Goal: Task Accomplishment & Management: Use online tool/utility

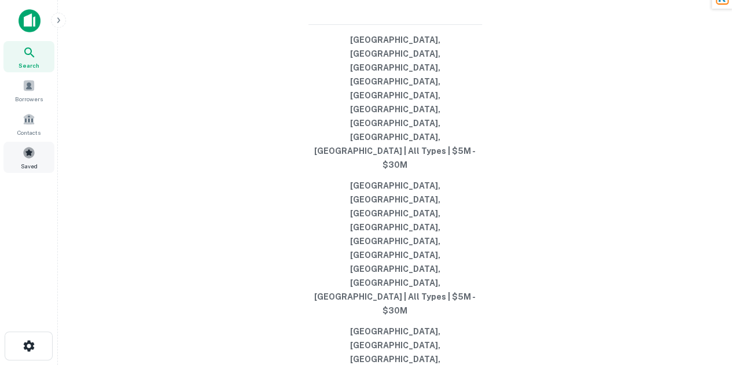
click at [24, 175] on div "Search Borrowers Contacts Saved" at bounding box center [29, 91] width 58 height 182
click at [27, 150] on span at bounding box center [29, 152] width 13 height 13
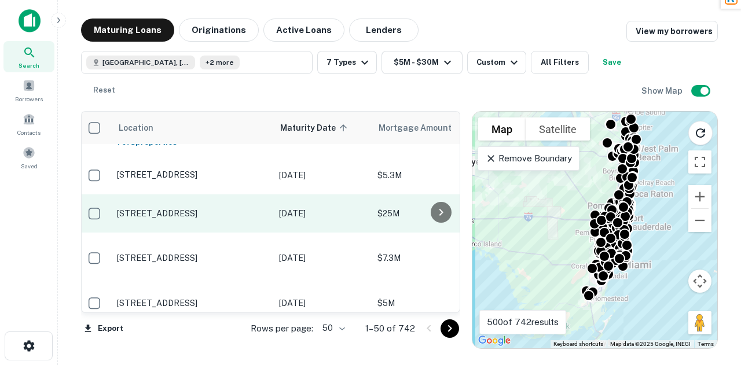
scroll to position [29, 4]
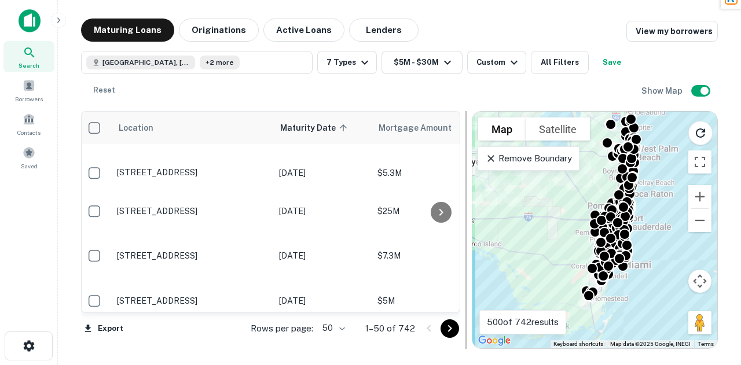
click at [460, 333] on div at bounding box center [466, 230] width 12 height 238
click at [455, 332] on icon "Go to next page" at bounding box center [450, 329] width 14 height 14
click at [450, 332] on icon "Go to next page" at bounding box center [450, 329] width 14 height 14
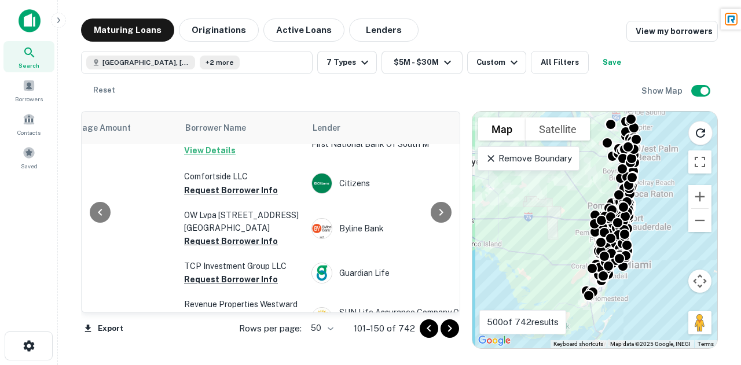
scroll to position [1600, 325]
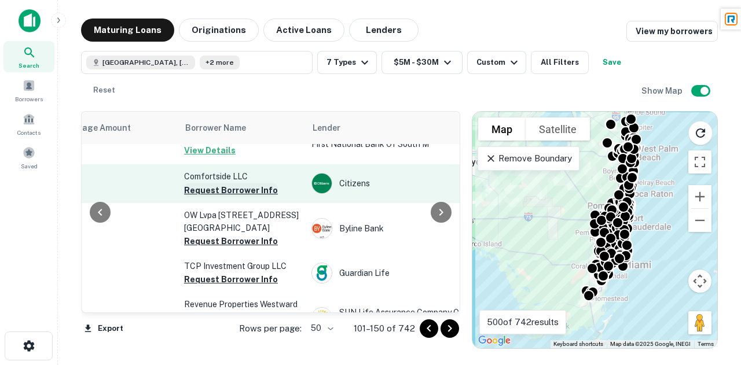
click at [230, 183] on button "Request Borrower Info" at bounding box center [231, 190] width 94 height 14
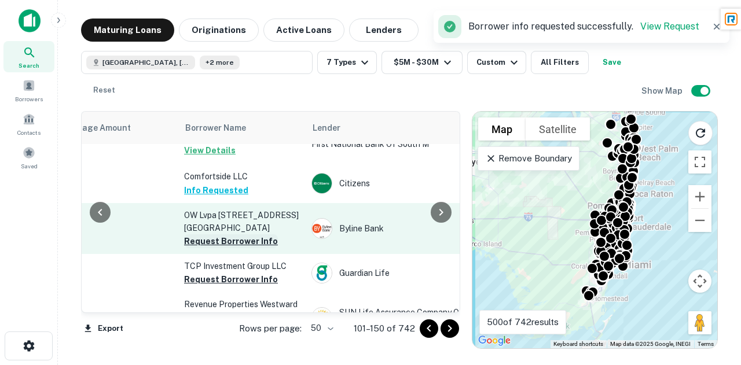
click at [234, 234] on button "Request Borrower Info" at bounding box center [231, 241] width 94 height 14
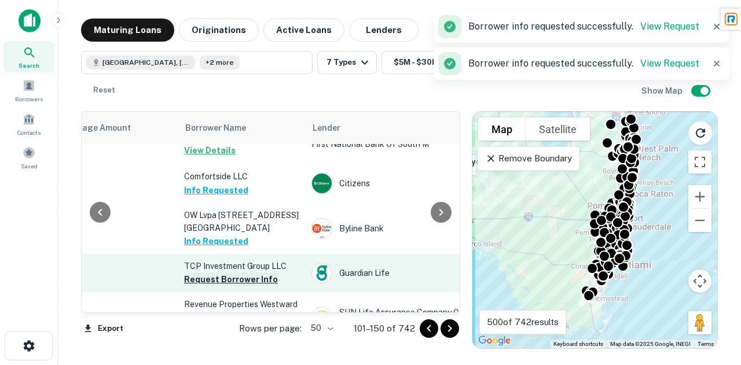
click at [233, 273] on button "Request Borrower Info" at bounding box center [231, 280] width 94 height 14
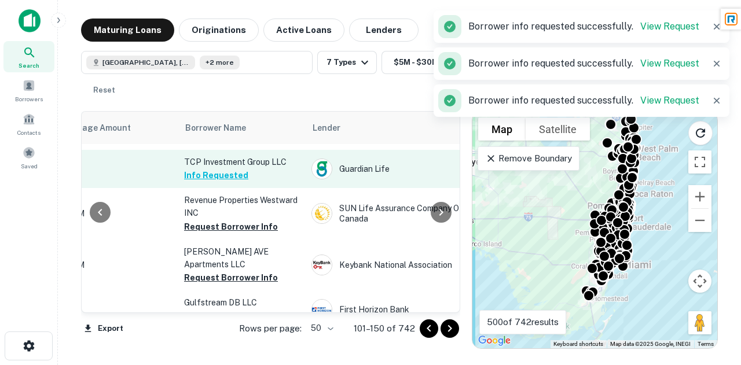
scroll to position [1707, 325]
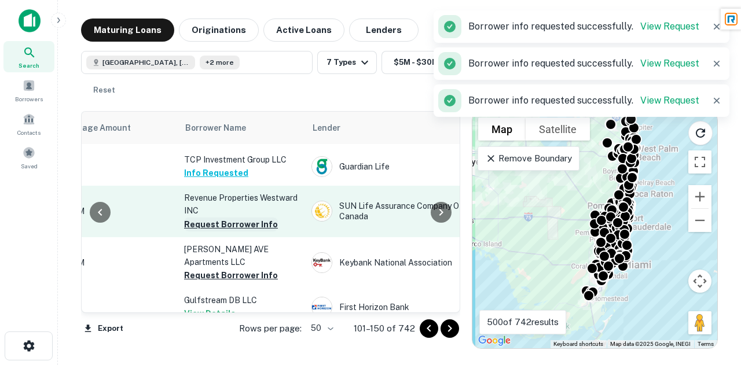
click at [230, 218] on button "Request Borrower Info" at bounding box center [231, 225] width 94 height 14
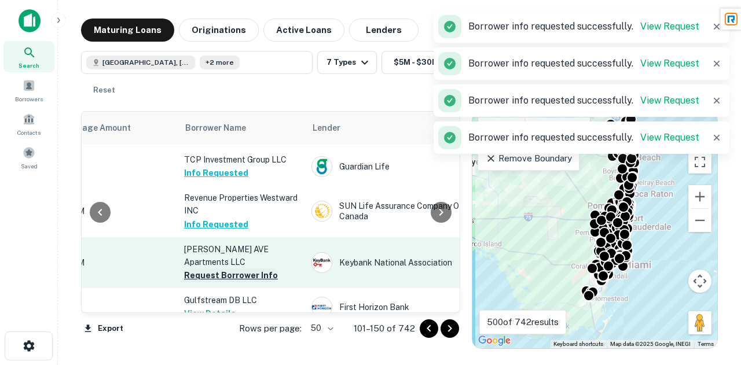
click at [234, 268] on button "Request Borrower Info" at bounding box center [231, 275] width 94 height 14
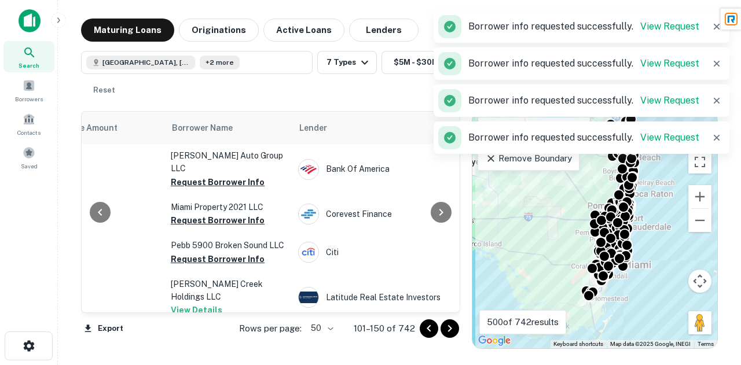
scroll to position [1891, 338]
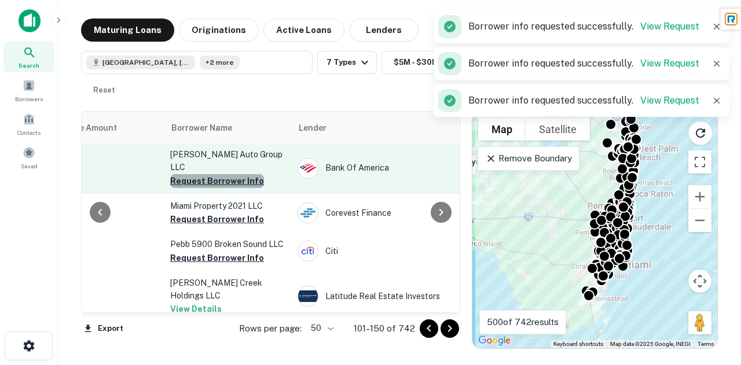
click at [224, 174] on button "Request Borrower Info" at bounding box center [217, 181] width 94 height 14
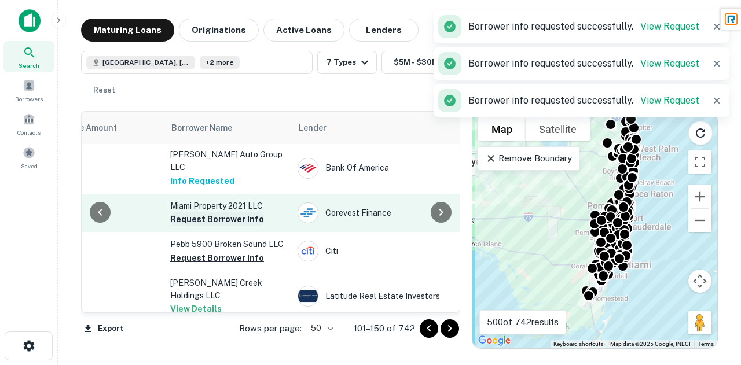
click at [235, 212] on button "Request Borrower Info" at bounding box center [217, 219] width 94 height 14
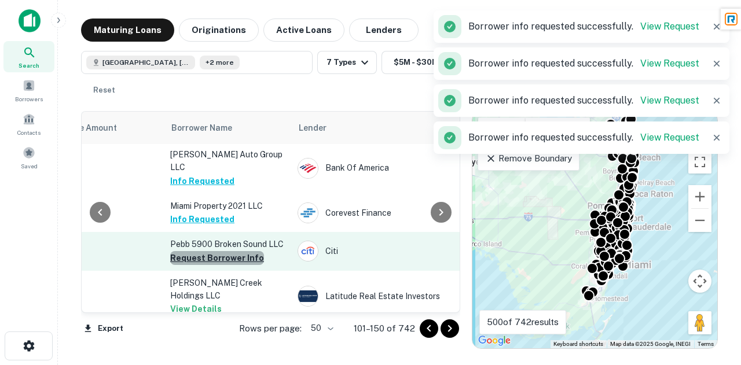
click at [226, 251] on button "Request Borrower Info" at bounding box center [217, 258] width 94 height 14
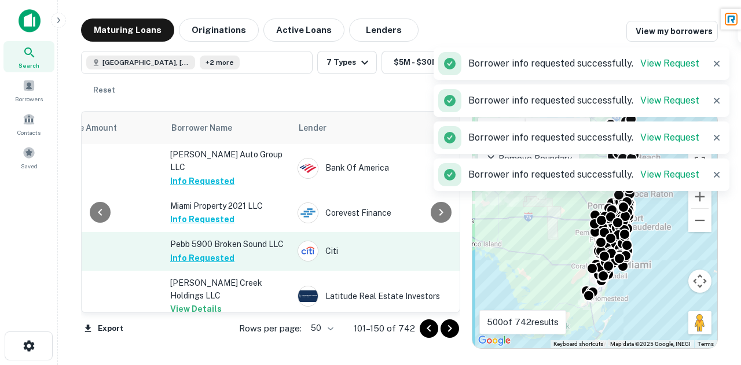
scroll to position [1945, 338]
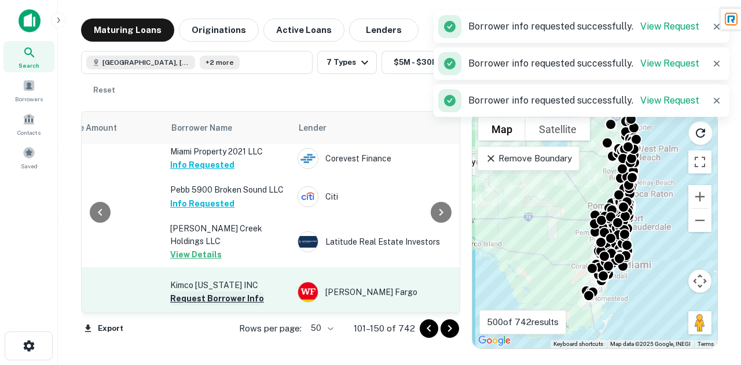
click at [236, 292] on button "Request Borrower Info" at bounding box center [217, 299] width 94 height 14
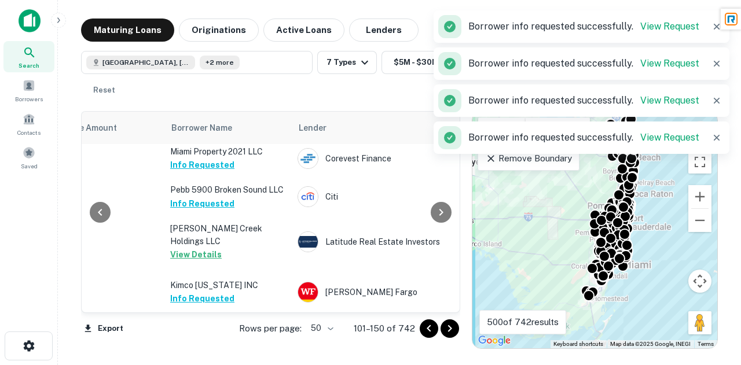
click at [450, 330] on icon "Go to next page" at bounding box center [450, 329] width 14 height 14
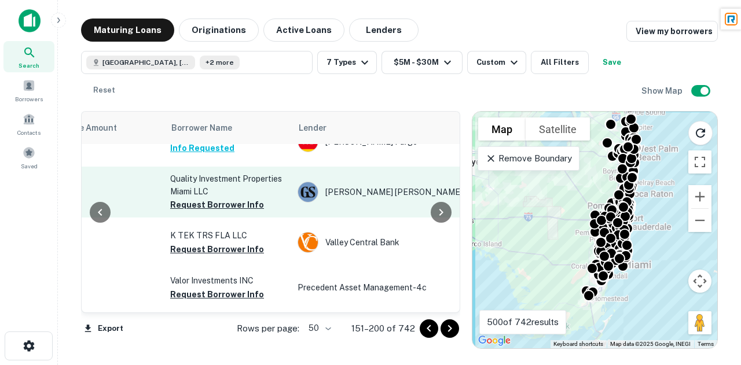
scroll to position [28, 338]
click at [227, 211] on button "Request Borrower Info" at bounding box center [217, 204] width 94 height 14
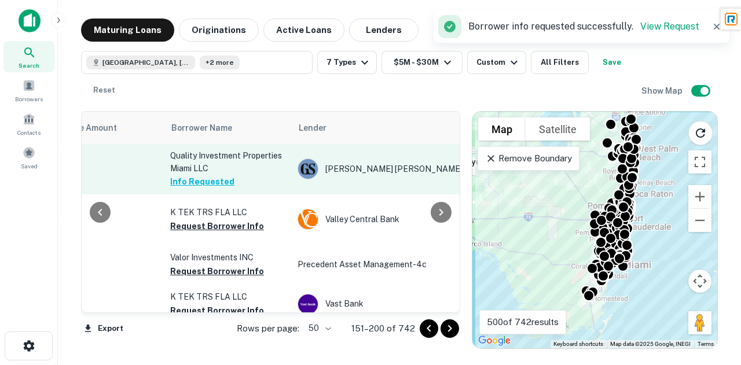
scroll to position [67, 338]
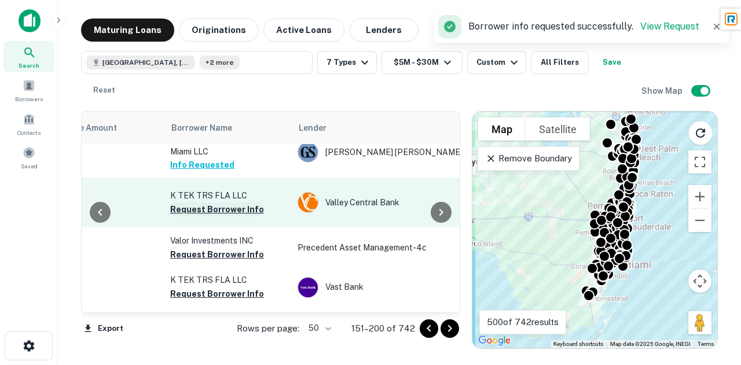
click at [220, 216] on button "Request Borrower Info" at bounding box center [217, 210] width 94 height 14
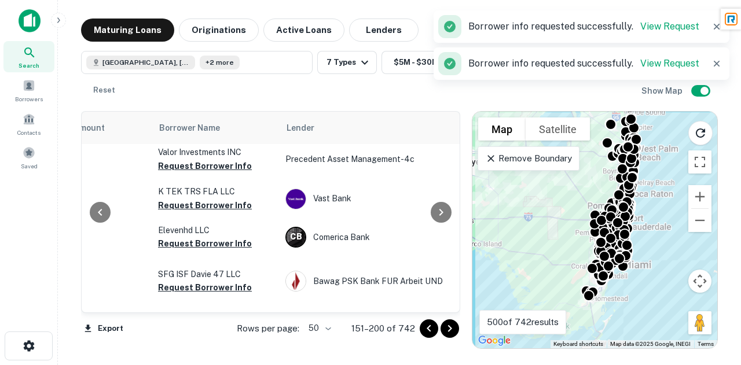
scroll to position [156, 351]
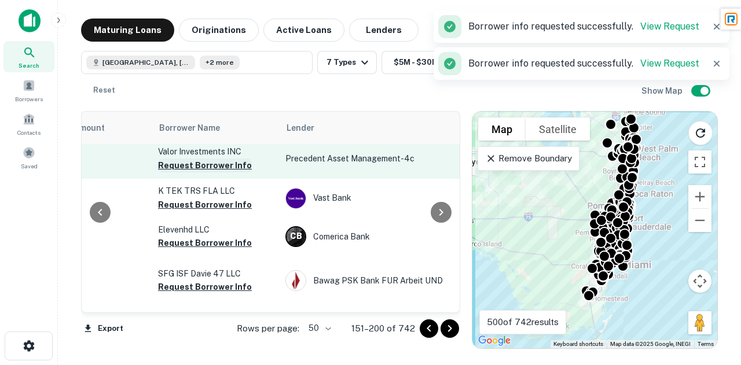
click at [215, 172] on button "Request Borrower Info" at bounding box center [205, 166] width 94 height 14
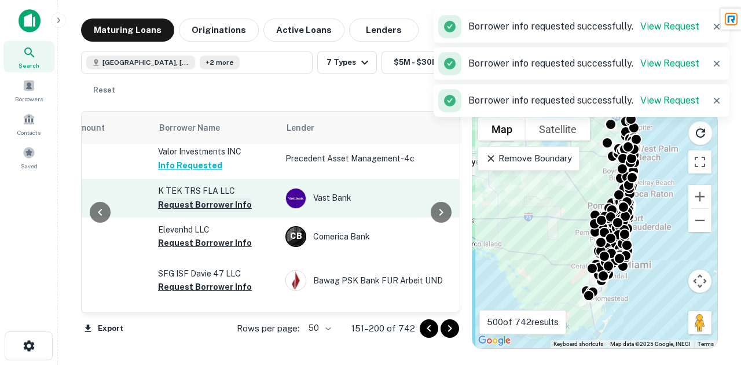
click at [215, 212] on button "Request Borrower Info" at bounding box center [205, 205] width 94 height 14
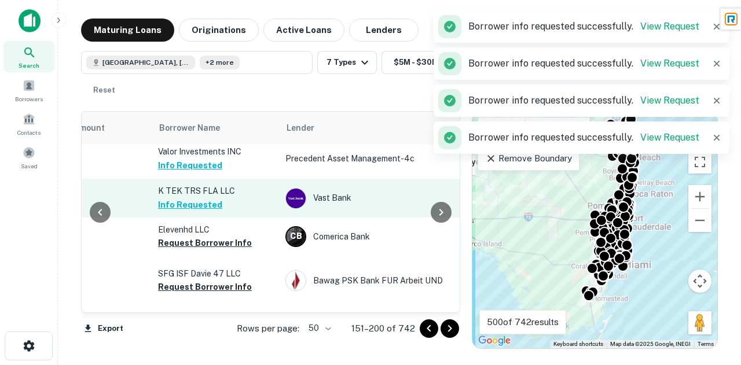
scroll to position [230, 351]
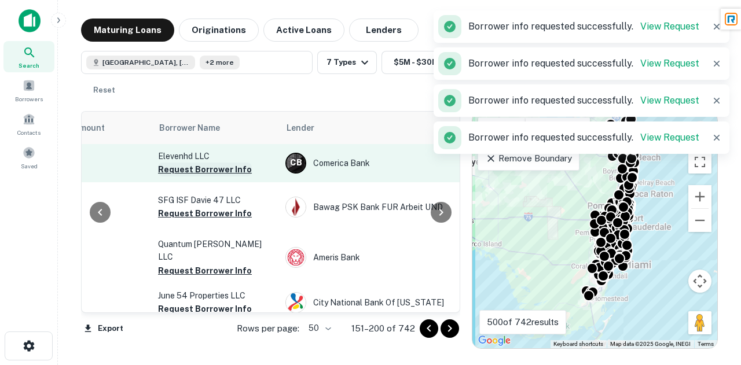
click at [203, 176] on button "Request Borrower Info" at bounding box center [205, 170] width 94 height 14
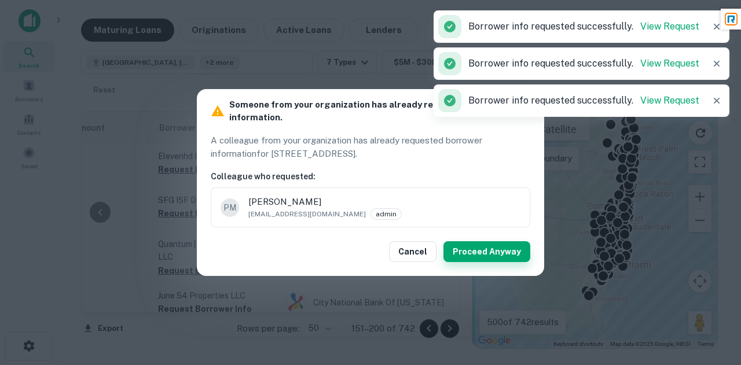
click at [457, 247] on button "Proceed Anyway" at bounding box center [486, 251] width 87 height 21
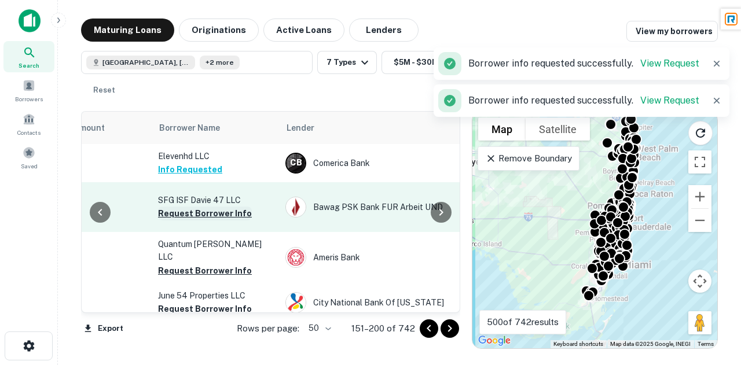
click at [194, 220] on button "Request Borrower Info" at bounding box center [205, 214] width 94 height 14
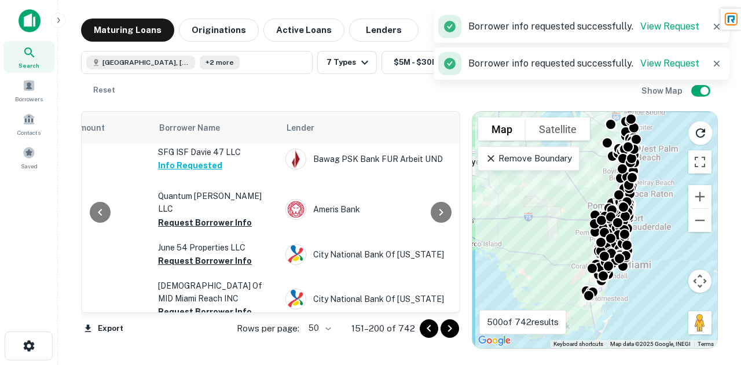
scroll to position [297, 351]
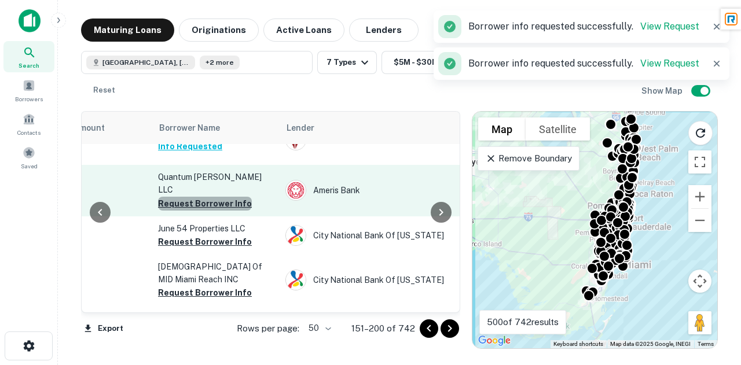
click at [220, 211] on button "Request Borrower Info" at bounding box center [205, 204] width 94 height 14
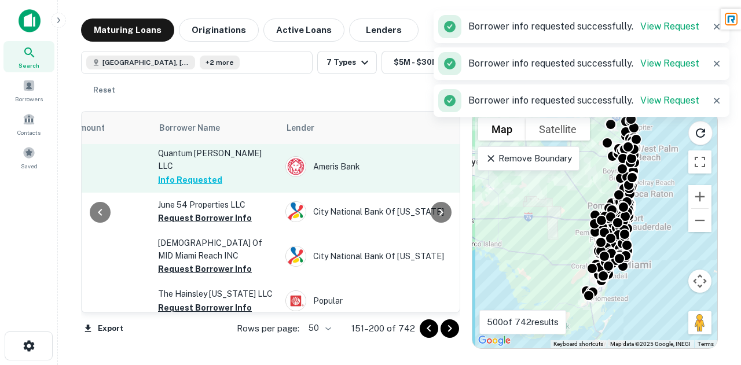
scroll to position [348, 351]
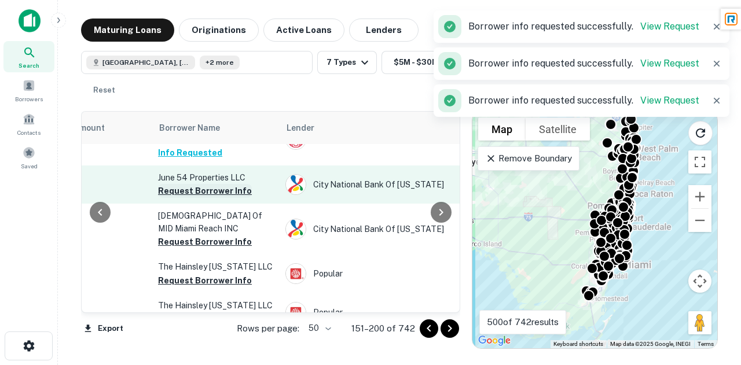
click at [220, 198] on button "Request Borrower Info" at bounding box center [205, 191] width 94 height 14
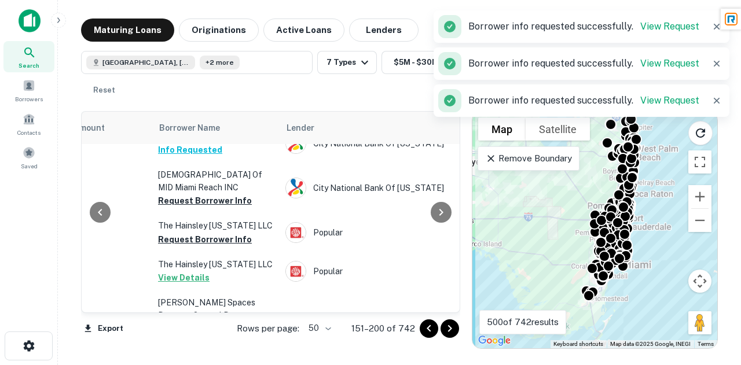
scroll to position [390, 351]
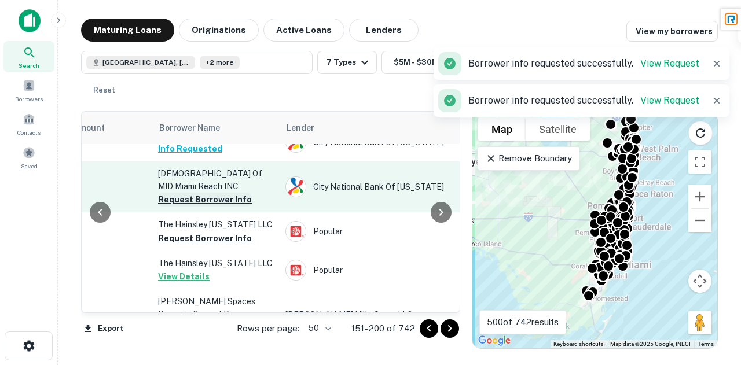
click at [221, 207] on button "Request Borrower Info" at bounding box center [205, 200] width 94 height 14
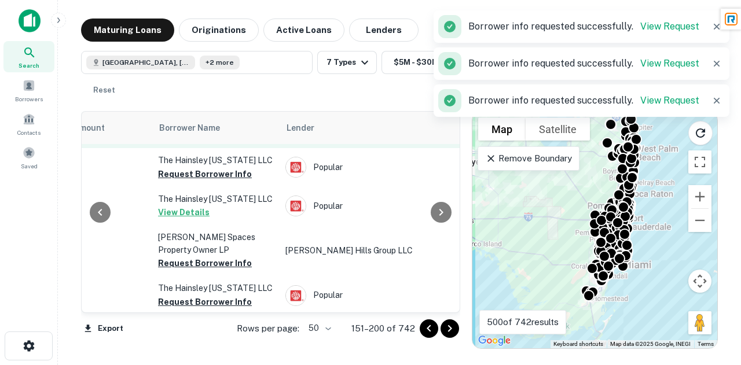
scroll to position [470, 351]
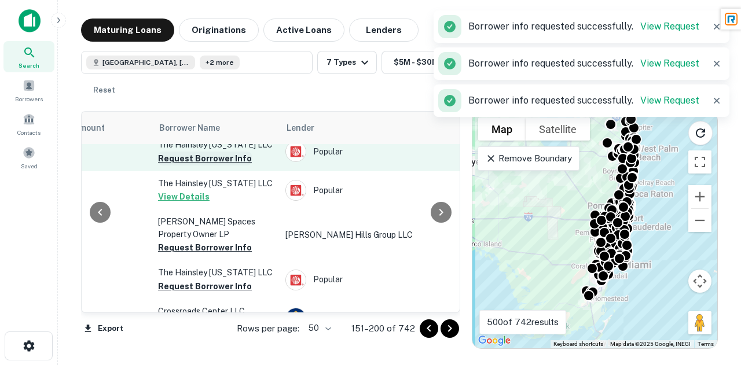
click at [201, 165] on button "Request Borrower Info" at bounding box center [205, 159] width 94 height 14
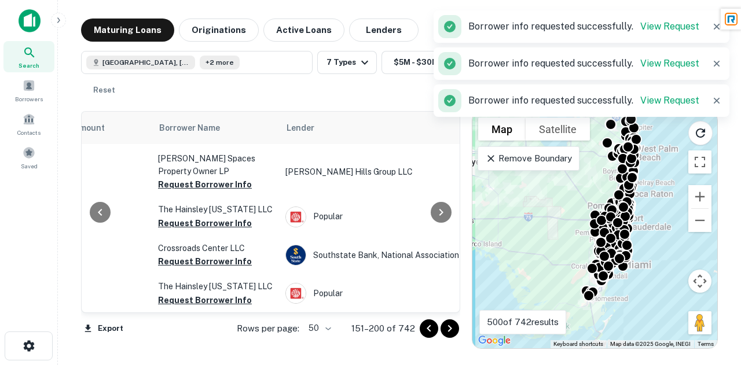
scroll to position [533, 351]
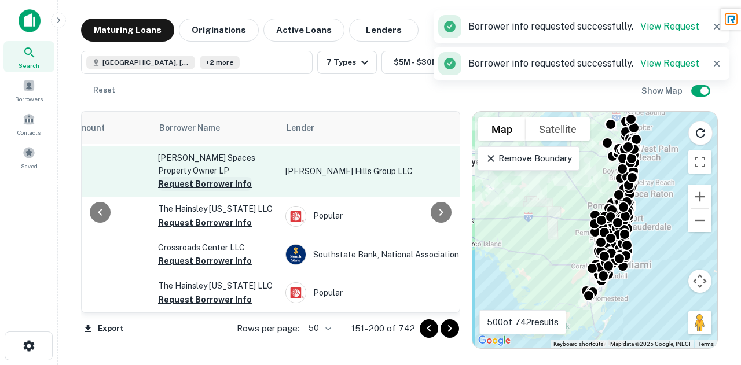
click at [222, 191] on button "Request Borrower Info" at bounding box center [205, 184] width 94 height 14
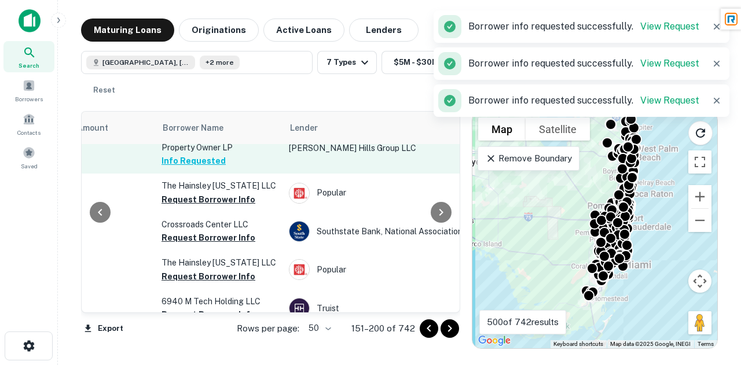
scroll to position [564, 324]
